Goal: Book appointment/travel/reservation

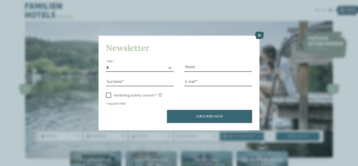
click at [257, 34] on icon at bounding box center [259, 35] width 9 height 7
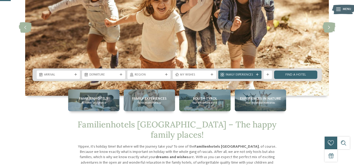
scroll to position [58, 0]
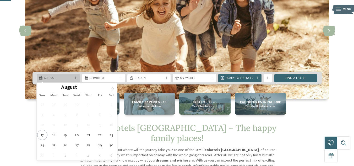
click at [64, 78] on span "Arrival" at bounding box center [58, 78] width 29 height 4
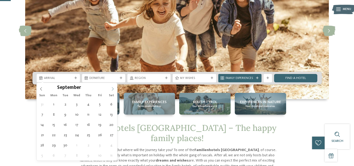
click at [112, 86] on span at bounding box center [112, 87] width 9 height 9
type div "02.09.2025"
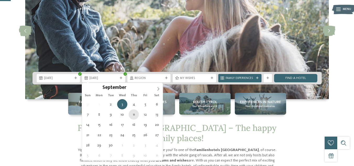
type div "11.09.2025"
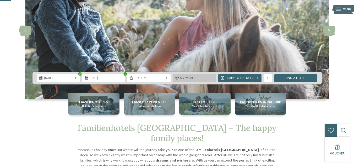
click at [212, 81] on div "My wishes" at bounding box center [194, 78] width 43 height 8
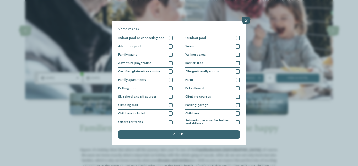
click at [247, 23] on icon at bounding box center [246, 20] width 9 height 7
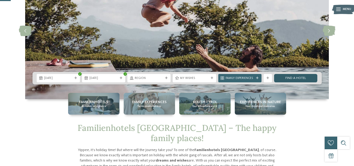
click at [287, 79] on link "Find a hotel" at bounding box center [295, 78] width 43 height 8
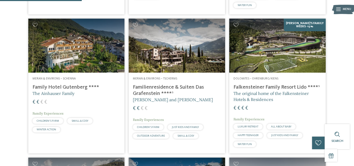
scroll to position [271, 0]
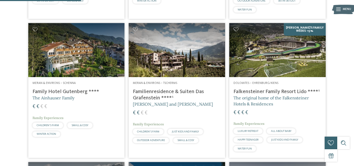
click at [191, 51] on img at bounding box center [177, 50] width 96 height 54
click at [305, 52] on img at bounding box center [277, 50] width 96 height 54
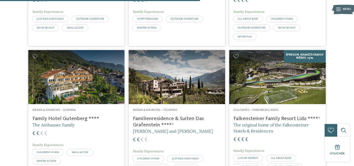
scroll to position [0, 0]
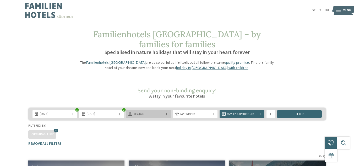
click at [143, 112] on span "Region" at bounding box center [148, 114] width 30 height 4
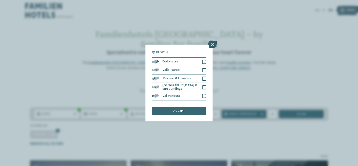
click at [211, 45] on icon at bounding box center [212, 44] width 9 height 7
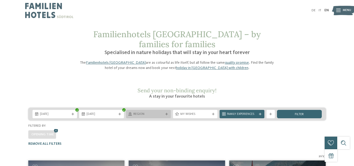
click at [150, 110] on div "Region" at bounding box center [148, 114] width 45 height 8
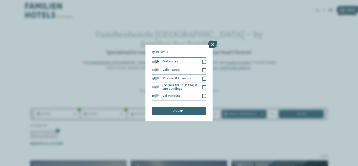
click at [212, 43] on icon at bounding box center [212, 44] width 9 height 7
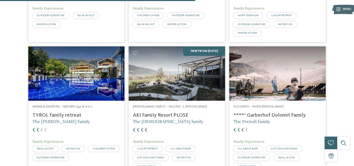
scroll to position [655, 0]
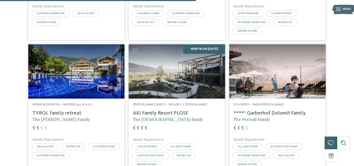
click at [80, 63] on img at bounding box center [76, 71] width 96 height 54
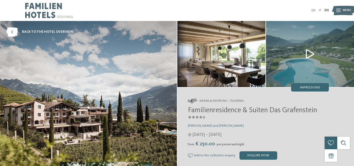
click at [310, 49] on img at bounding box center [310, 54] width 88 height 66
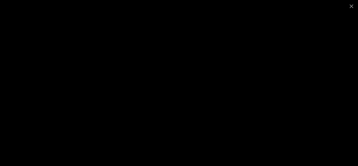
click at [49, 22] on div at bounding box center [179, 83] width 358 height 166
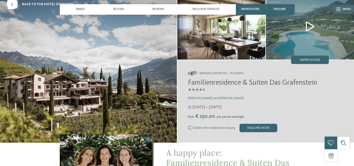
scroll to position [25, 0]
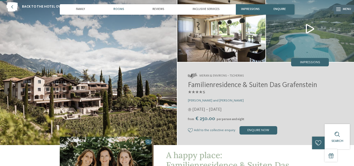
click at [115, 9] on span "Rooms" at bounding box center [118, 9] width 11 height 3
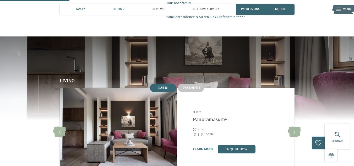
scroll to position [349, 0]
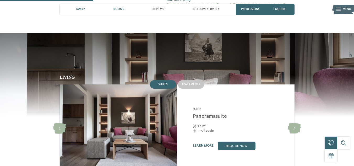
click at [81, 7] on div "Family" at bounding box center [80, 9] width 13 height 10
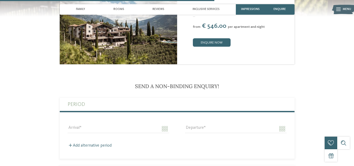
scroll to position [832, 0]
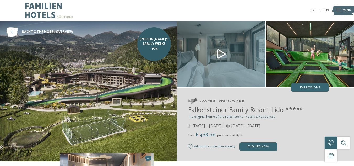
click at [222, 55] on img at bounding box center [221, 54] width 88 height 66
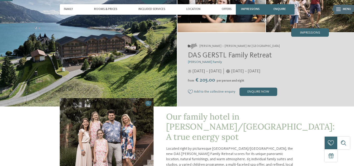
scroll to position [60, 0]
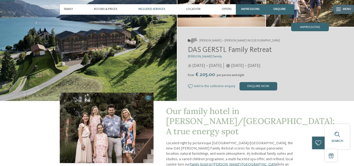
click at [157, 7] on div "Included services" at bounding box center [151, 9] width 31 height 10
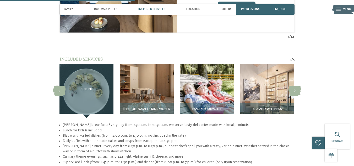
scroll to position [567, 0]
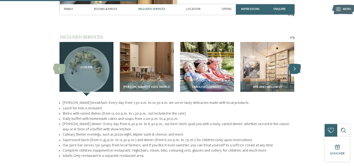
click at [296, 64] on icon at bounding box center [294, 69] width 13 height 10
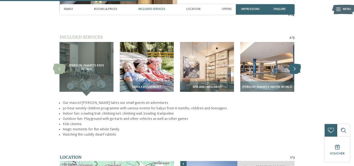
click at [296, 64] on icon at bounding box center [294, 69] width 13 height 10
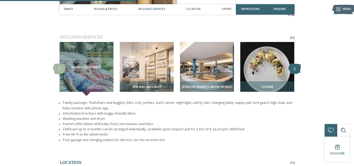
click at [296, 64] on icon at bounding box center [294, 69] width 13 height 10
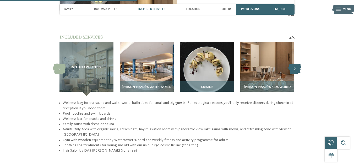
click at [296, 64] on icon at bounding box center [294, 69] width 13 height 10
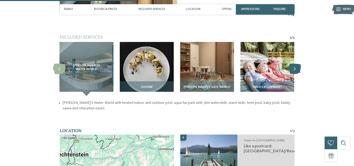
click at [296, 64] on icon at bounding box center [294, 69] width 13 height 10
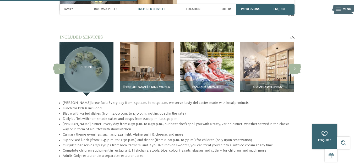
click at [130, 54] on img at bounding box center [147, 69] width 54 height 54
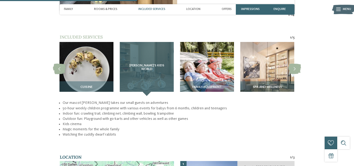
click at [151, 73] on div "[PERSON_NAME]’s Kids World" at bounding box center [147, 69] width 54 height 54
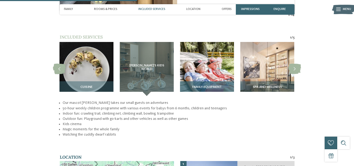
click at [206, 64] on img at bounding box center [207, 69] width 54 height 54
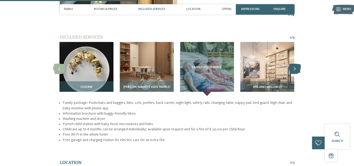
click at [291, 64] on icon at bounding box center [294, 69] width 13 height 10
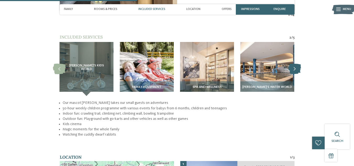
click at [291, 64] on icon at bounding box center [294, 69] width 13 height 10
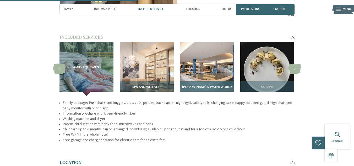
click at [214, 59] on img at bounding box center [207, 69] width 54 height 54
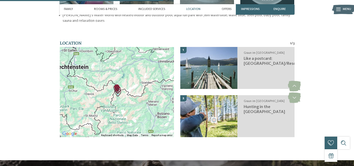
scroll to position [657, 0]
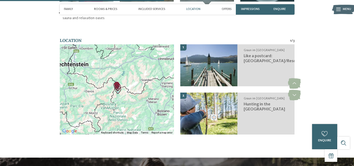
click at [121, 86] on img "Hunting in the Talai forest" at bounding box center [118, 90] width 8 height 8
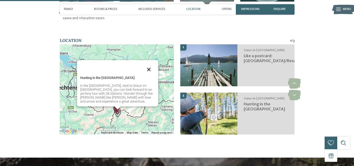
click at [149, 63] on button "Close" at bounding box center [149, 69] width 13 height 13
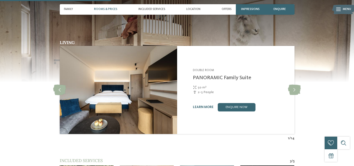
scroll to position [446, 0]
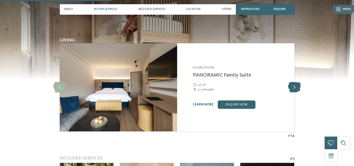
click at [296, 82] on icon at bounding box center [294, 87] width 13 height 10
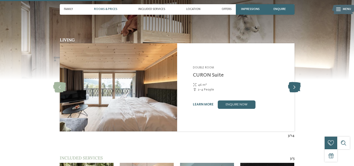
click at [296, 82] on icon at bounding box center [294, 87] width 13 height 10
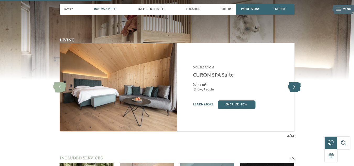
click at [296, 82] on icon at bounding box center [294, 87] width 13 height 10
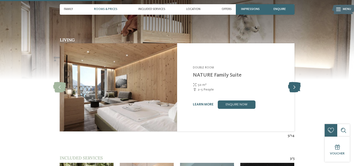
click at [296, 82] on icon at bounding box center [294, 87] width 13 height 10
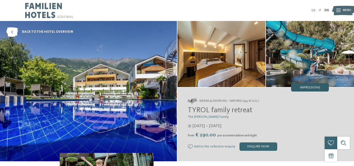
click at [316, 87] on span "Impressions" at bounding box center [310, 87] width 20 height 3
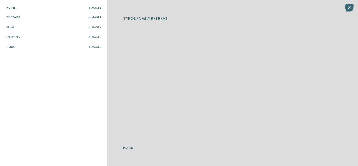
click at [89, 18] on span "0 Images" at bounding box center [94, 17] width 13 height 3
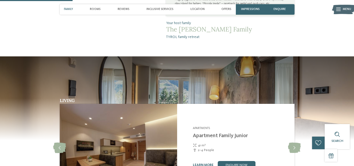
scroll to position [275, 0]
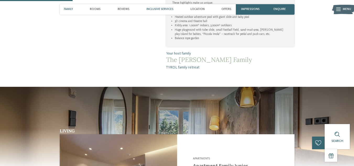
click at [159, 10] on span "Inclusive services" at bounding box center [159, 9] width 27 height 3
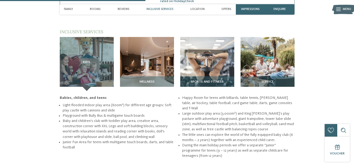
scroll to position [576, 0]
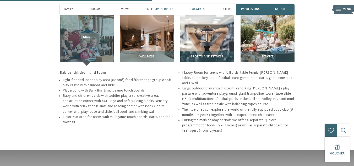
click at [197, 10] on span "Location" at bounding box center [198, 9] width 14 height 3
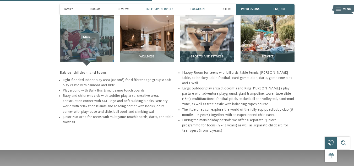
click at [197, 10] on span "Location" at bounding box center [198, 9] width 14 height 3
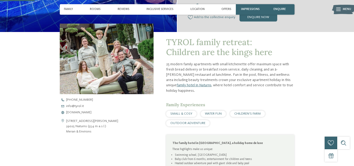
scroll to position [132, 0]
